Goal: Information Seeking & Learning: Learn about a topic

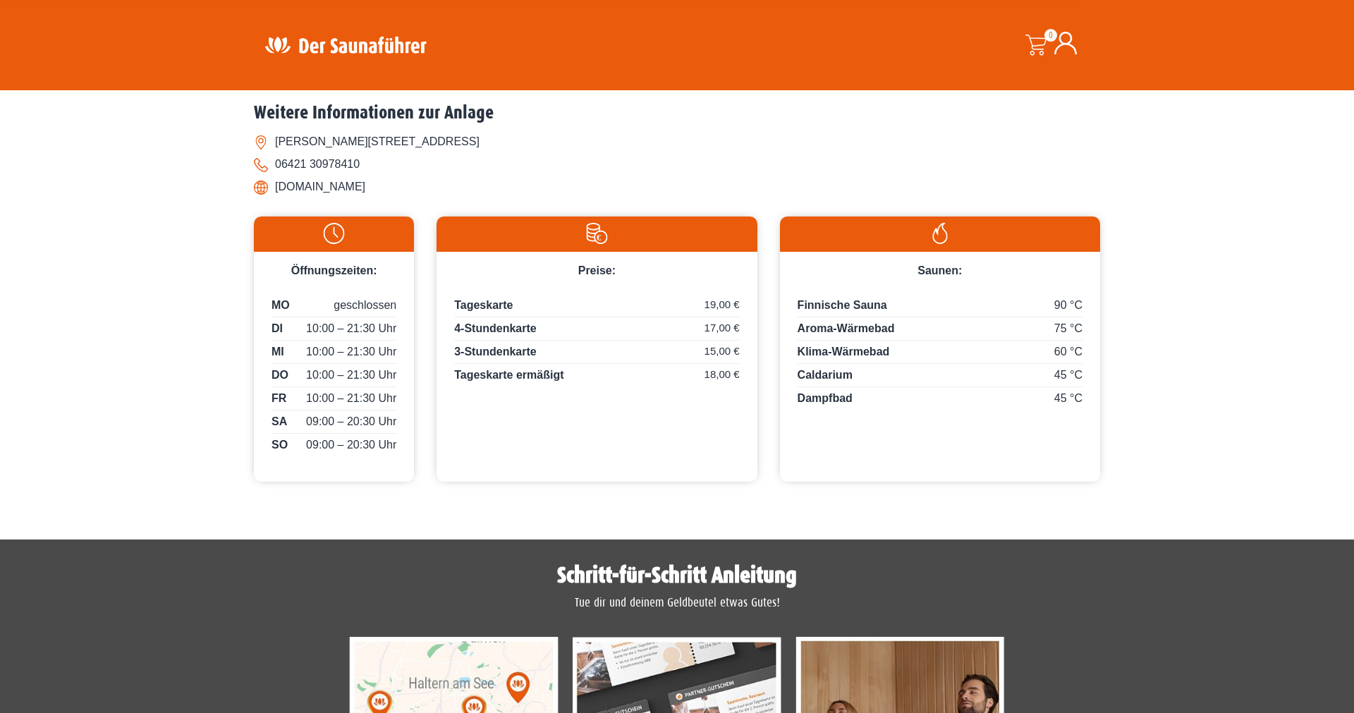
scroll to position [575, 0]
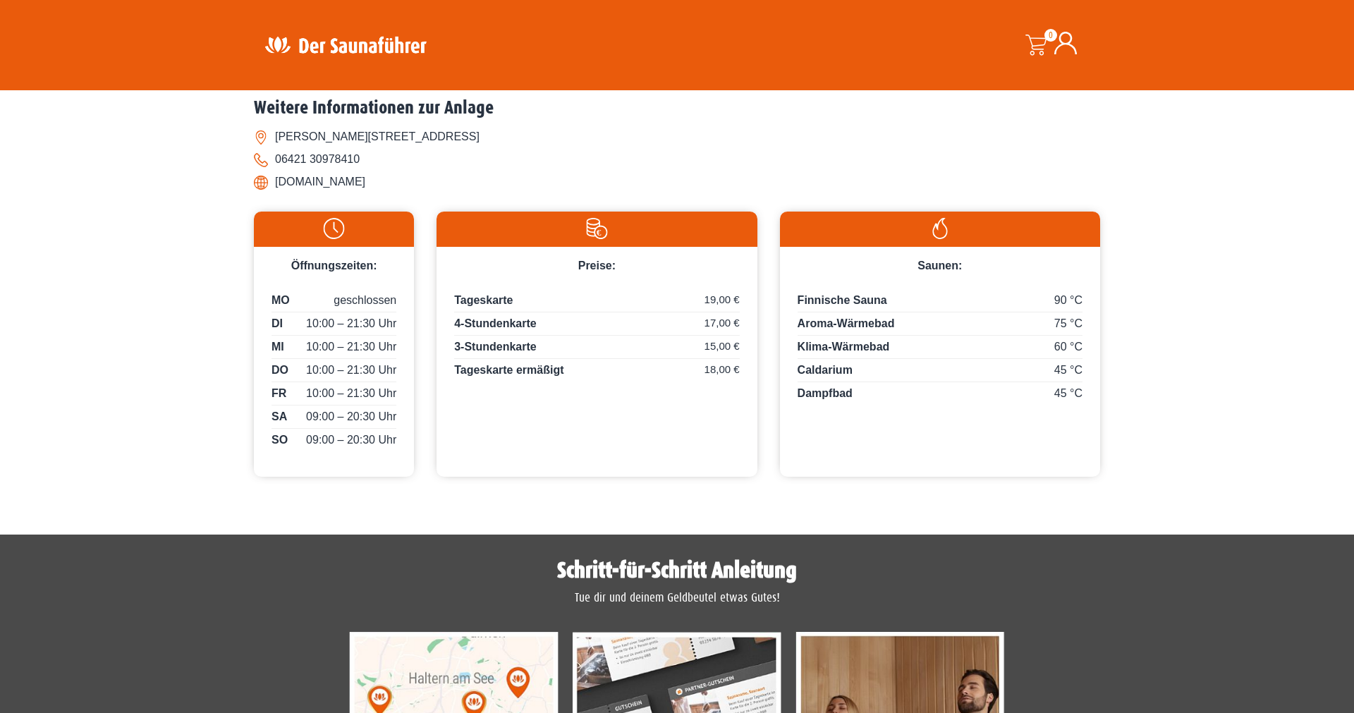
click at [837, 369] on span "Caldarium" at bounding box center [825, 370] width 55 height 12
copy span "Caldarium"
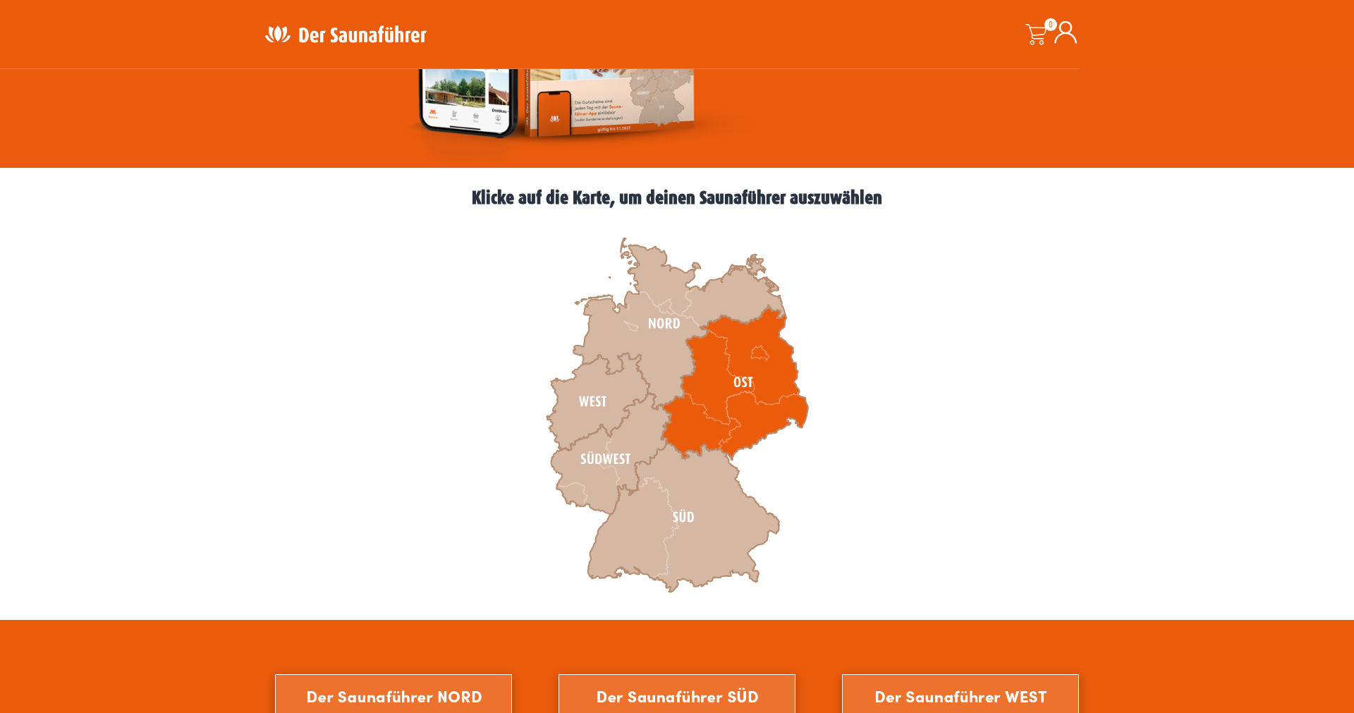
scroll to position [288, 0]
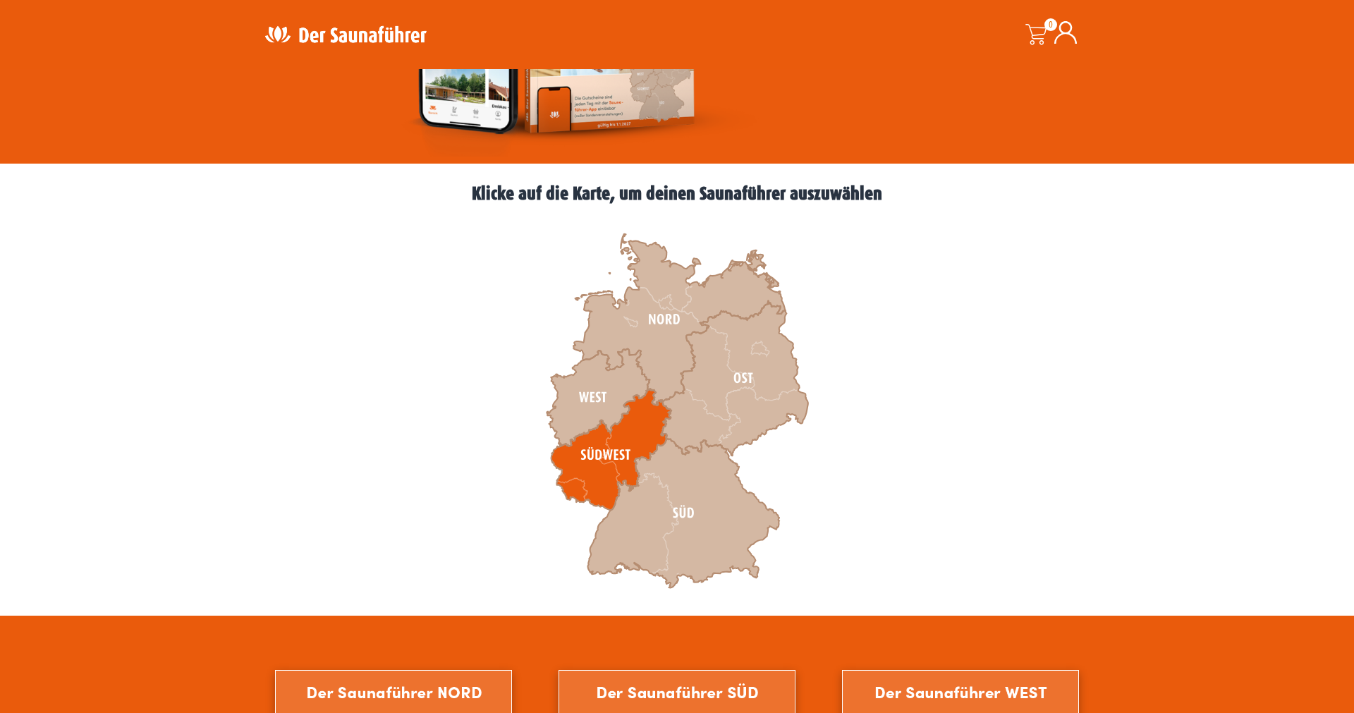
click at [588, 471] on icon at bounding box center [611, 449] width 120 height 121
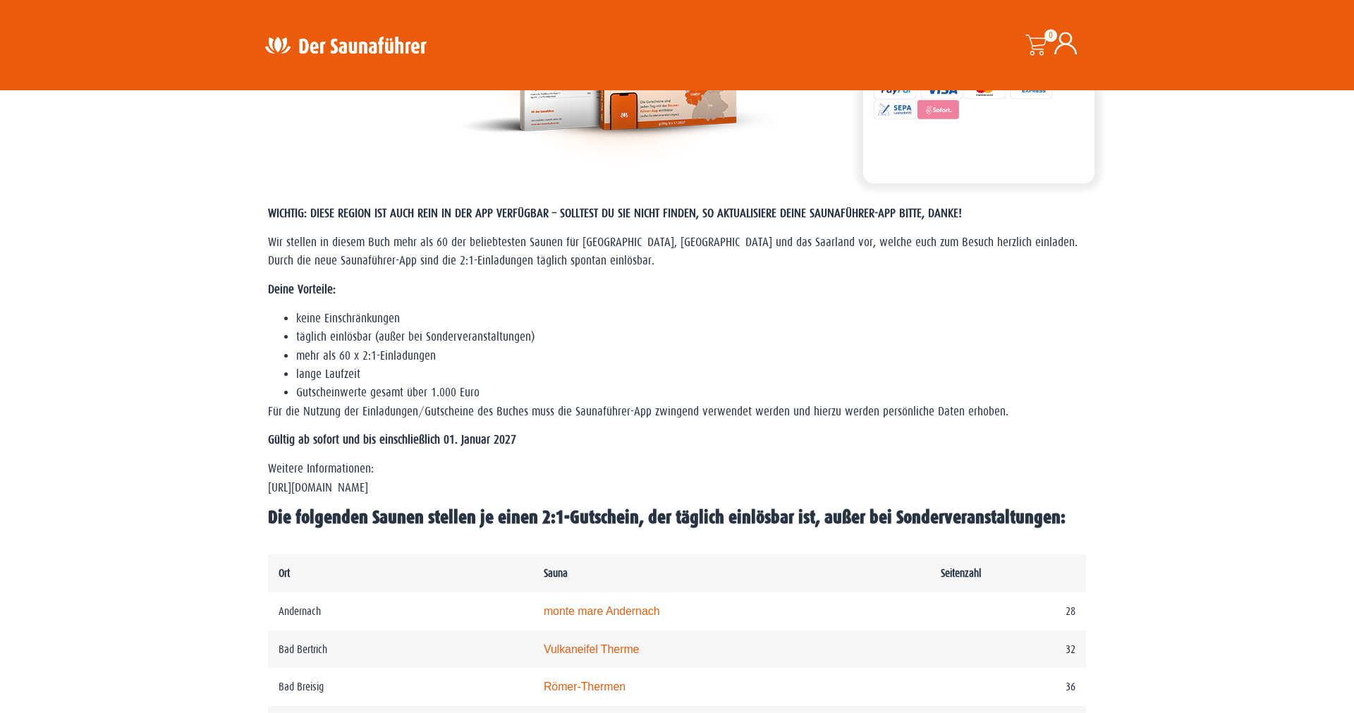
scroll to position [288, 0]
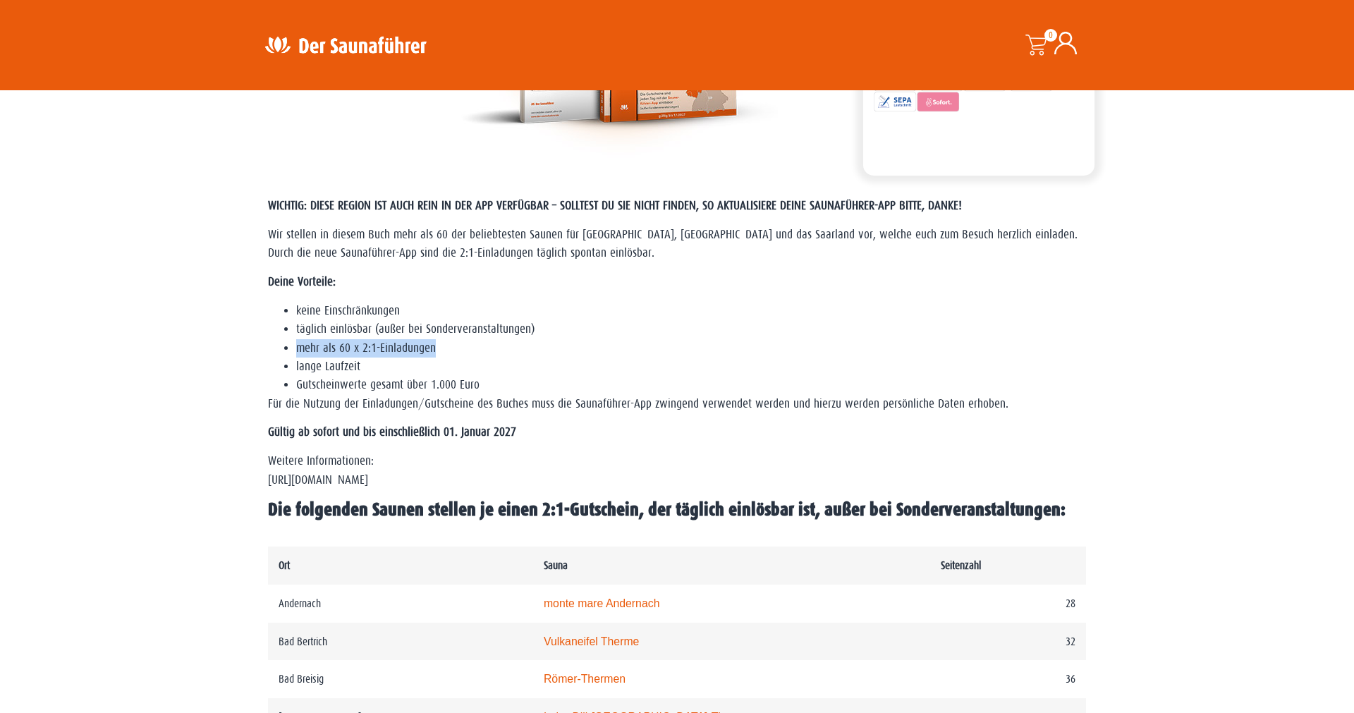
drag, startPoint x: 298, startPoint y: 351, endPoint x: 438, endPoint y: 355, distance: 139.7
click at [438, 355] on li "mehr als 60 x 2:1-Einladungen" at bounding box center [691, 348] width 790 height 18
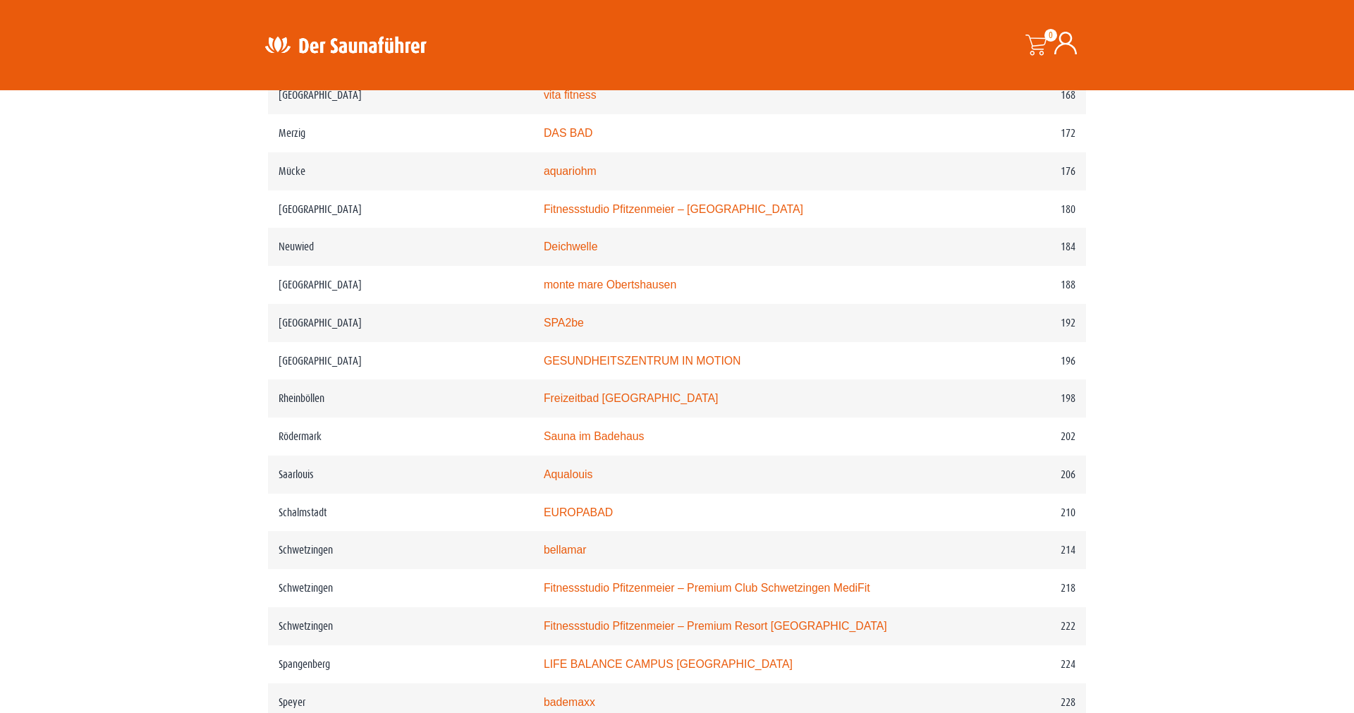
scroll to position [2302, 0]
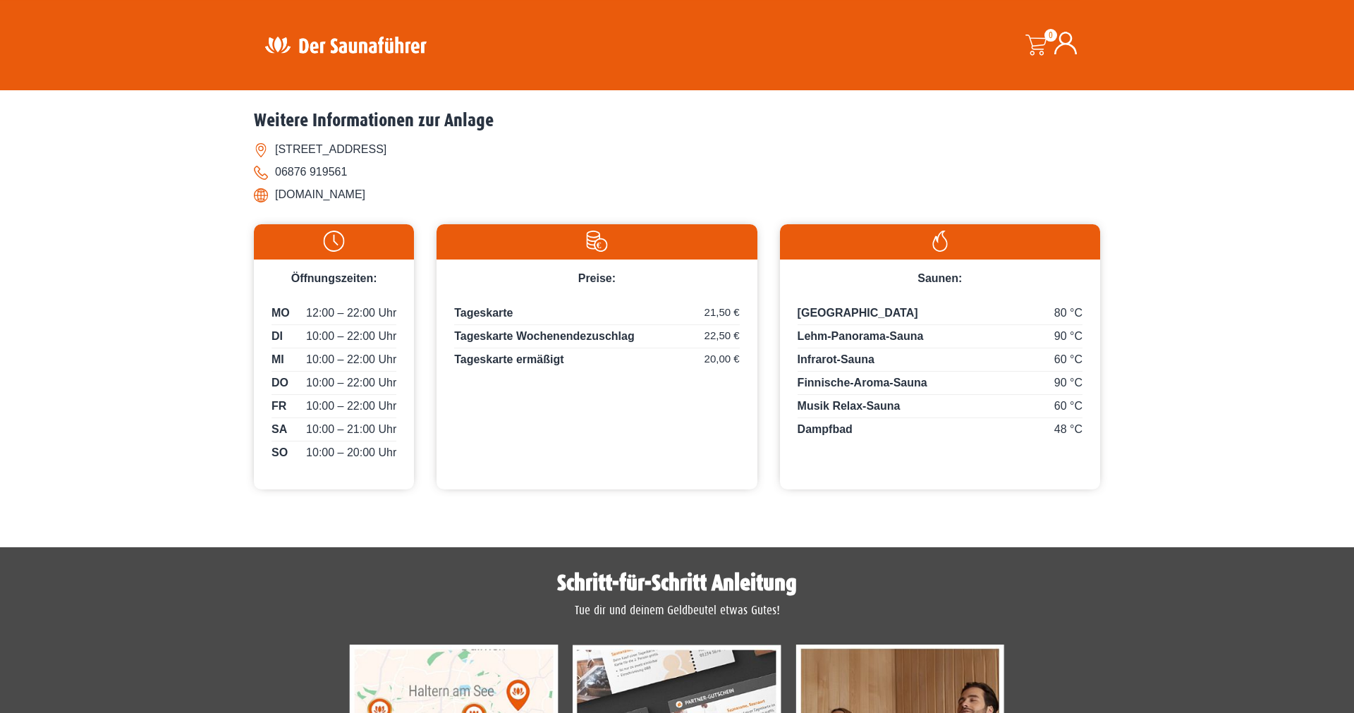
scroll to position [575, 0]
